Goal: Task Accomplishment & Management: Use online tool/utility

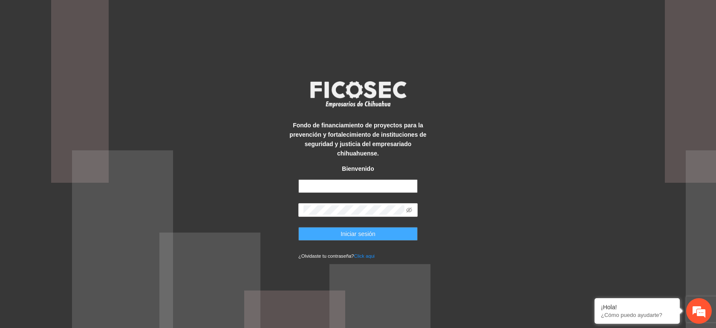
type input "**********"
click at [352, 230] on span "Iniciar sesión" at bounding box center [358, 233] width 35 height 9
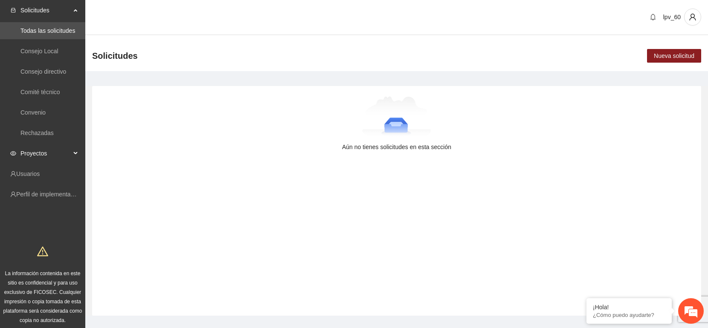
click at [77, 154] on div "Proyectos" at bounding box center [42, 153] width 85 height 17
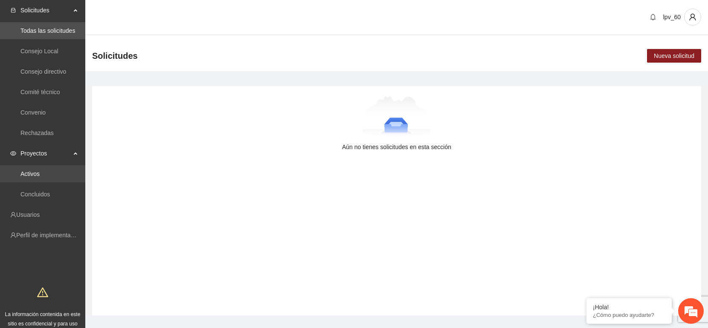
click at [36, 174] on link "Activos" at bounding box center [29, 174] width 19 height 7
